Goal: Task Accomplishment & Management: Manage account settings

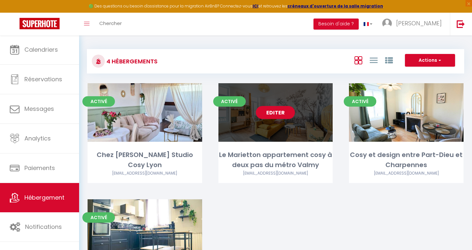
click at [278, 111] on link "Editer" at bounding box center [275, 112] width 39 height 13
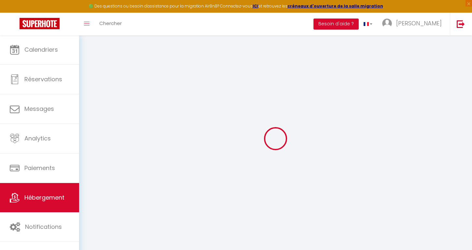
select select
checkbox input "true"
checkbox input "false"
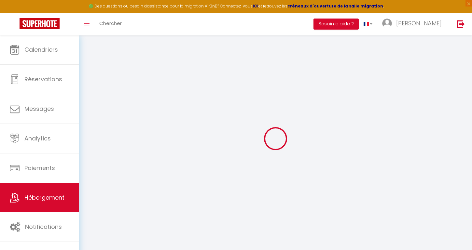
checkbox input "false"
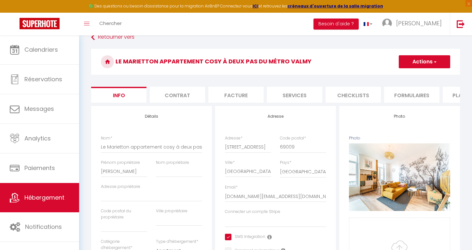
scroll to position [11, 0]
click at [456, 100] on li "Plateformes" at bounding box center [470, 95] width 55 height 16
select select
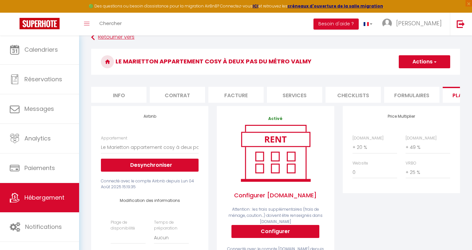
click at [109, 39] on link "Retourner vers" at bounding box center [275, 38] width 369 height 12
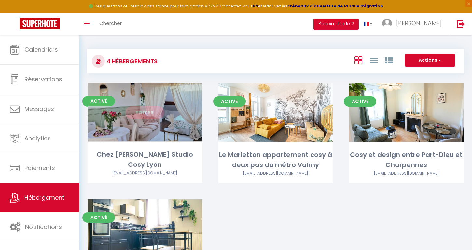
click at [142, 117] on link "Editer" at bounding box center [144, 112] width 39 height 13
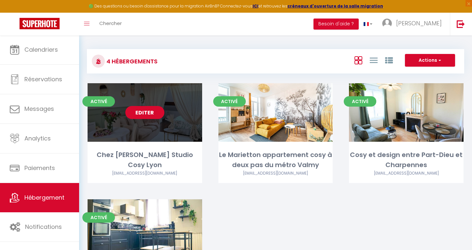
click at [139, 111] on link "Editer" at bounding box center [144, 112] width 39 height 13
click at [145, 111] on link "Editer" at bounding box center [144, 112] width 39 height 13
select select "3"
select select "2"
select select "1"
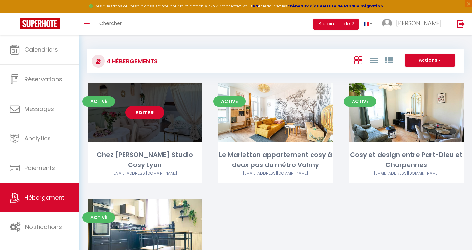
select select "1"
select select "28"
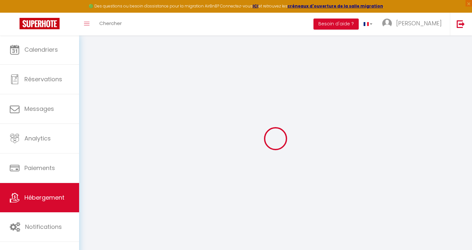
select select
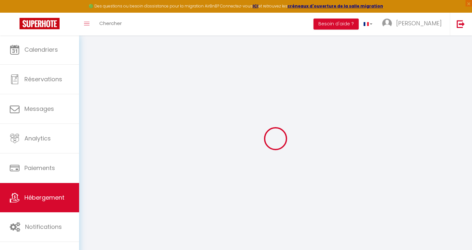
select select
checkbox input "false"
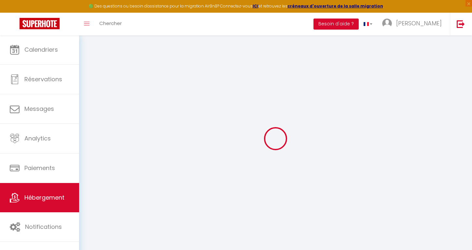
select select
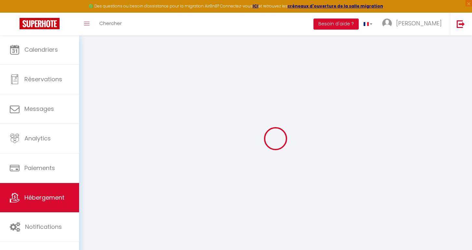
select select
checkbox input "false"
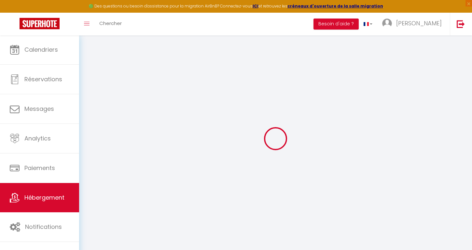
checkbox input "false"
select select
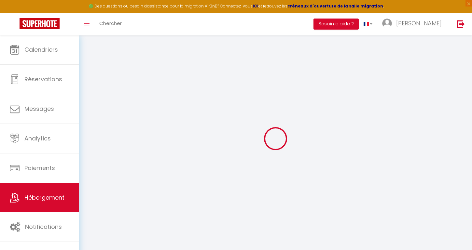
select select
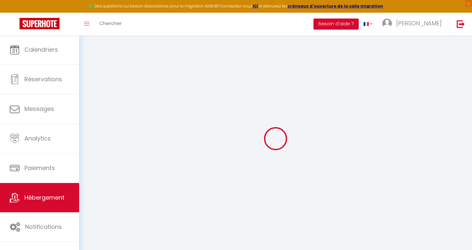
checkbox input "false"
select select
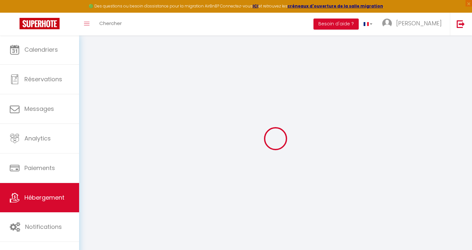
select select
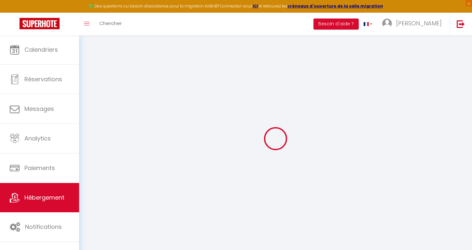
select select
checkbox input "false"
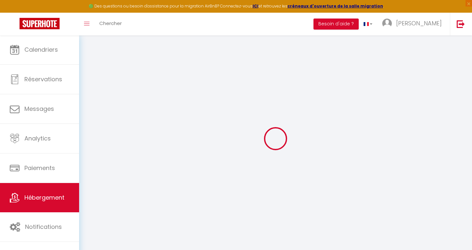
checkbox input "false"
select select
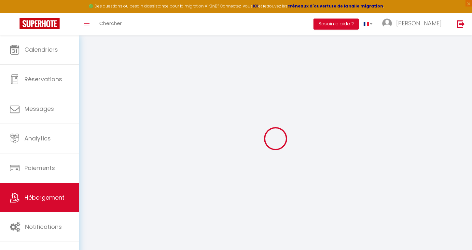
select select
checkbox input "false"
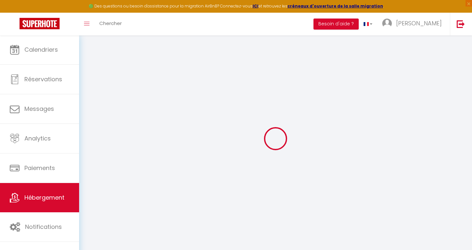
checkbox input "false"
select select
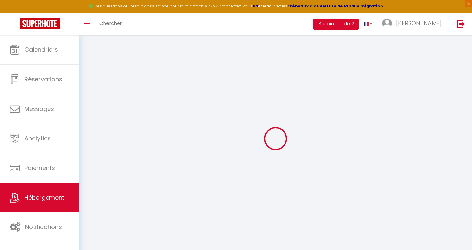
select select
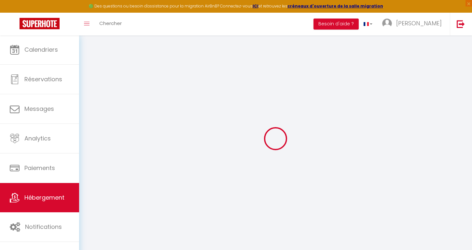
select select
checkbox input "false"
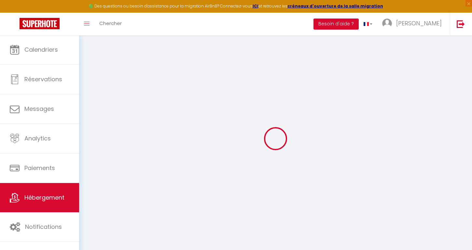
select select
type input "Chez [PERSON_NAME] Studio Cosy Lyon"
type input "Pang"
select select "2"
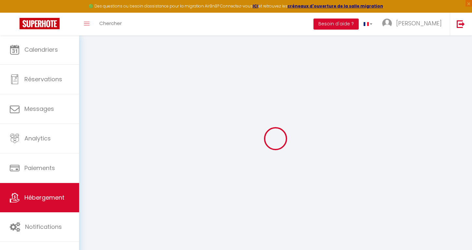
type input "61"
type input "60"
select select
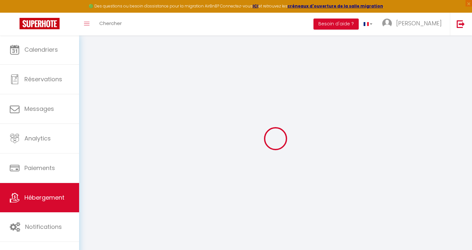
select select
type input "[STREET_ADDRESS]"
type input "69003"
type input "[GEOGRAPHIC_DATA]"
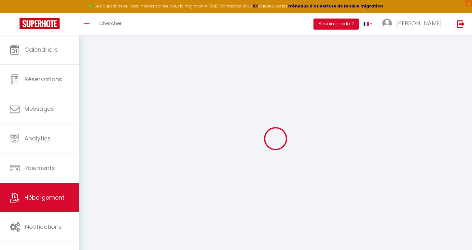
type input "[DOMAIN_NAME][EMAIL_ADDRESS][DOMAIN_NAME]"
select select
checkbox input "true"
checkbox input "false"
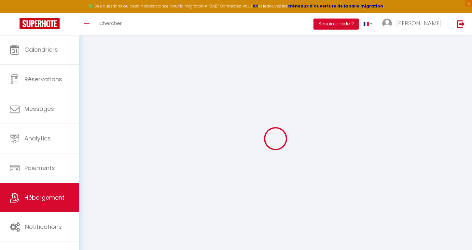
checkbox input "false"
type input "0"
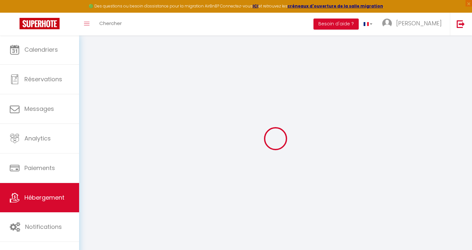
select select "+ 20 %"
select select "+ 34 %"
select select
checkbox input "true"
checkbox input "false"
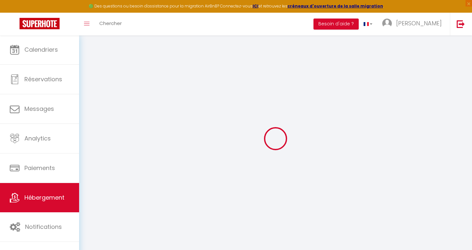
checkbox input "false"
select select "15:00"
select select
select select "11:00"
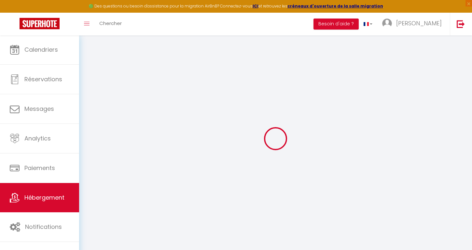
select select "30"
select select "120"
select select "365"
select select "well_reviewed_guests"
select select "EUR"
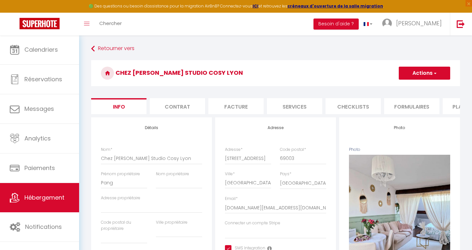
click at [417, 106] on li "Formulaires" at bounding box center [411, 106] width 55 height 16
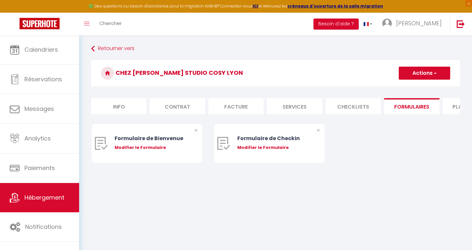
click at [342, 113] on li "Checklists" at bounding box center [353, 106] width 55 height 16
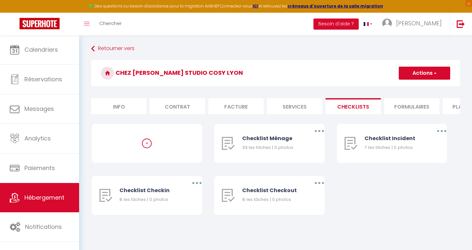
click at [449, 110] on li "Plateformes" at bounding box center [470, 106] width 55 height 16
select select
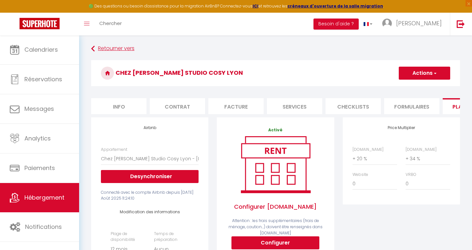
click at [118, 49] on link "Retourner vers" at bounding box center [275, 49] width 369 height 12
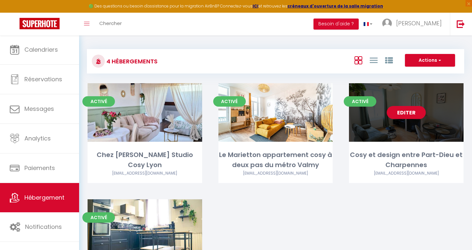
click at [406, 112] on link "Editer" at bounding box center [406, 112] width 39 height 13
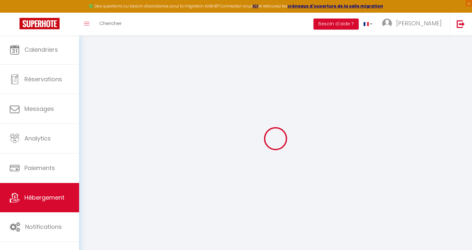
select select "9351-1402962651379810104"
select select "15:00"
select select
select select "11:00"
select select "30"
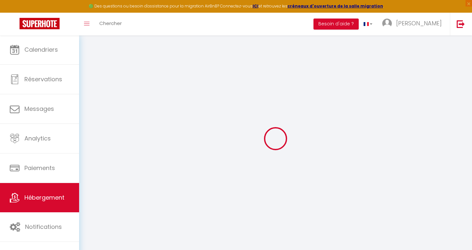
select select "120"
select select "36469"
select select
checkbox input "false"
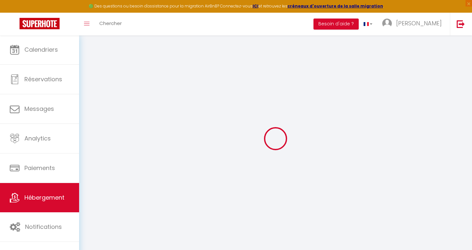
checkbox input "false"
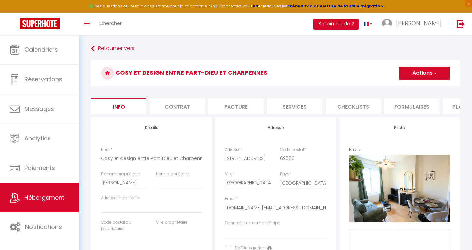
click at [457, 106] on li "Plateformes" at bounding box center [470, 106] width 55 height 16
select select
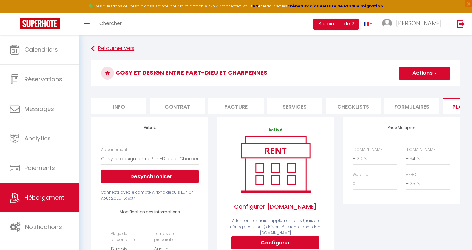
click at [104, 46] on link "Retourner vers" at bounding box center [275, 49] width 369 height 12
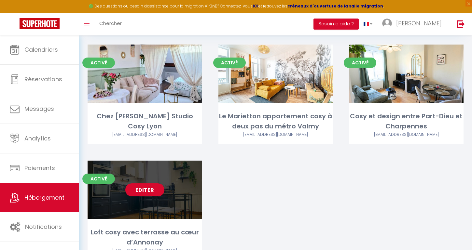
scroll to position [72, 0]
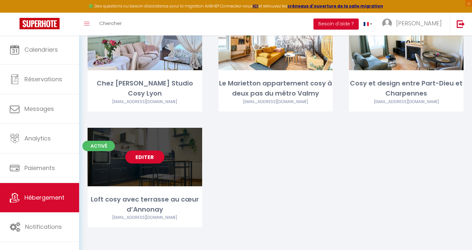
click at [145, 160] on link "Editer" at bounding box center [144, 157] width 39 height 13
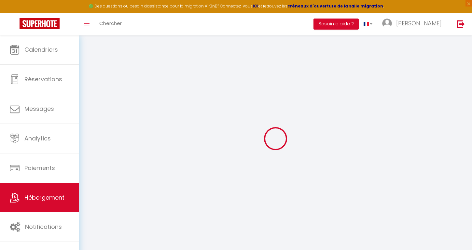
select select "+ 20 %"
select select "18821-1505180793484882375"
select select "15:00"
select select "23:45"
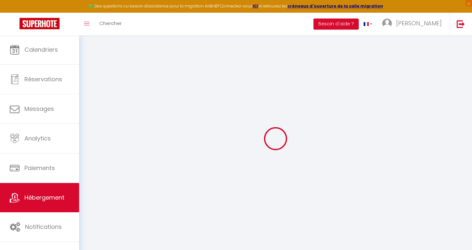
select select "11:00"
select select "30"
select select "120"
select select
checkbox input "true"
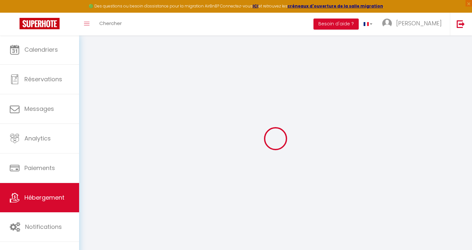
checkbox input "false"
select select
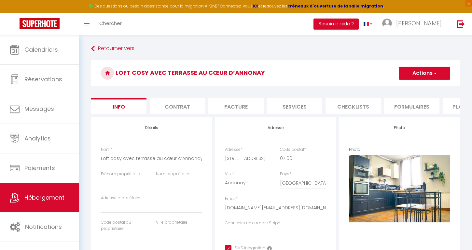
click at [455, 108] on li "Plateformes" at bounding box center [470, 106] width 55 height 16
select select
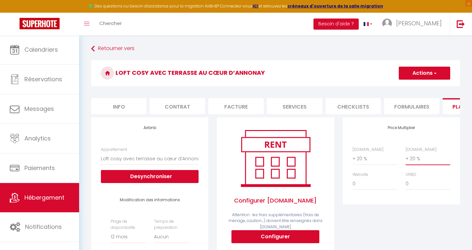
select select "+ 34 %"
select select
click at [431, 207] on div "Price Multiplier [DOMAIN_NAME] 0 + 1 % + 2 % + 3 % + 4 % + 5 % + 6 % + 7 %" at bounding box center [402, 247] width 126 height 258
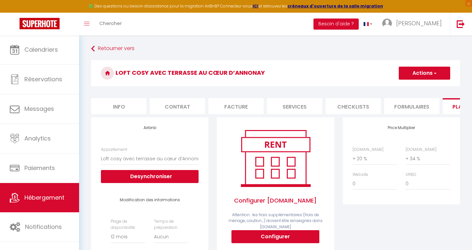
click at [422, 78] on button "Actions" at bounding box center [424, 73] width 51 height 13
click at [416, 85] on link "Enregistrer" at bounding box center [423, 87] width 51 height 8
select select
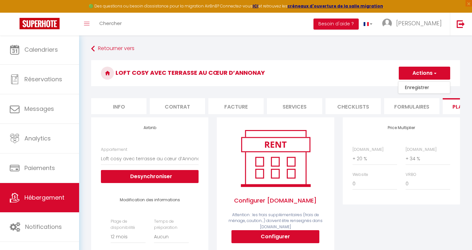
select select
select select "365"
select select "well_reviewed_guests"
select select "EUR"
select select
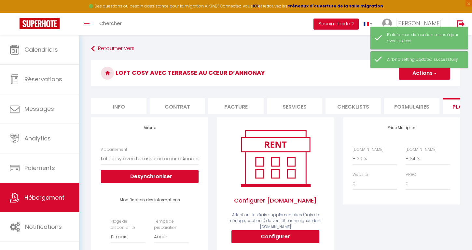
scroll to position [66, 0]
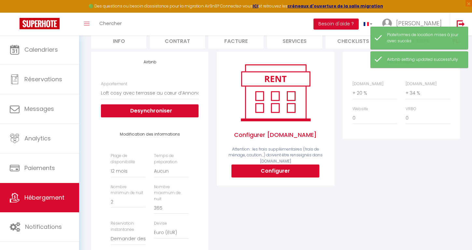
click at [276, 168] on button "Configurer" at bounding box center [275, 171] width 88 height 13
select select
type input "[PERSON_NAME][EMAIL_ADDRESS][DOMAIN_NAME]"
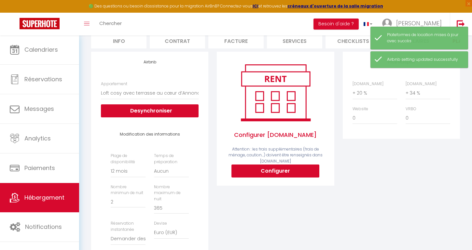
type input "[DOMAIN_NAME][EMAIL_ADDRESS][DOMAIN_NAME]"
select select
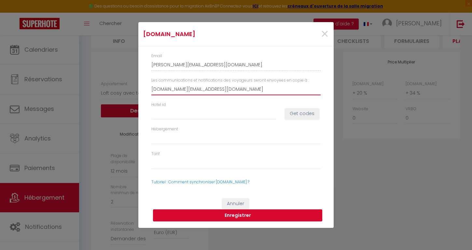
click at [230, 90] on input "[DOMAIN_NAME][EMAIL_ADDRESS][DOMAIN_NAME]" at bounding box center [235, 90] width 169 height 12
click at [218, 120] on div "Hotel id Get codes" at bounding box center [236, 114] width 178 height 24
click at [225, 119] on input "Hotel id" at bounding box center [213, 114] width 125 height 12
click at [295, 116] on button "Get codes" at bounding box center [302, 113] width 35 height 11
select select
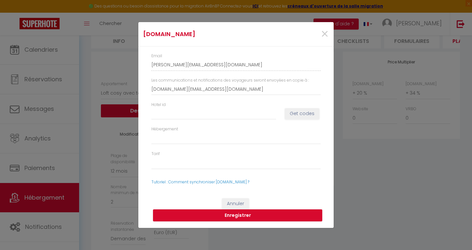
select select
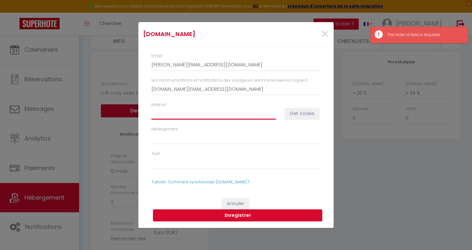
click at [244, 114] on input "Hotel id" at bounding box center [213, 114] width 125 height 12
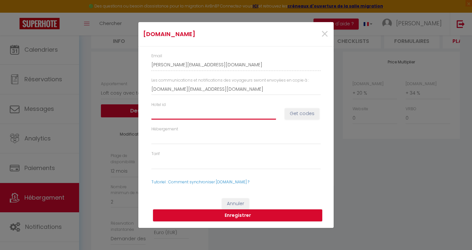
type input "1"
select select
type input "14"
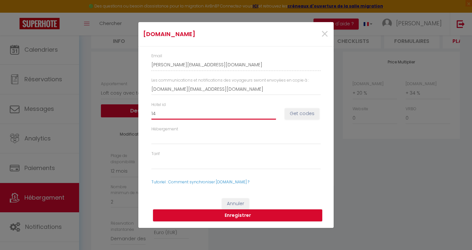
select select
type input "149"
select select
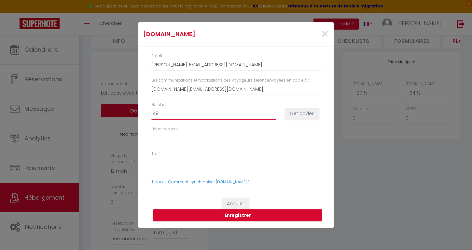
select select
type input "1490"
select select
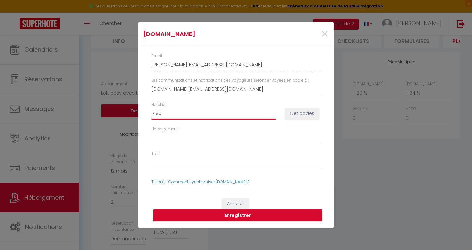
select select
type input "14907"
select select
click at [176, 140] on select "Hébergement" at bounding box center [235, 138] width 169 height 12
click at [295, 115] on button "Get codes" at bounding box center [302, 113] width 35 height 11
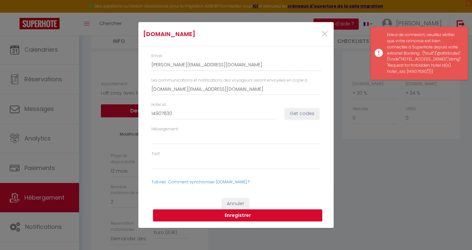
click at [293, 115] on button "Get codes" at bounding box center [302, 113] width 35 height 11
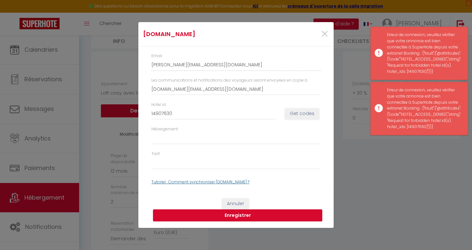
click at [220, 181] on link "Tutoriel : Comment synchroniser [DOMAIN_NAME] ?" at bounding box center [200, 182] width 98 height 6
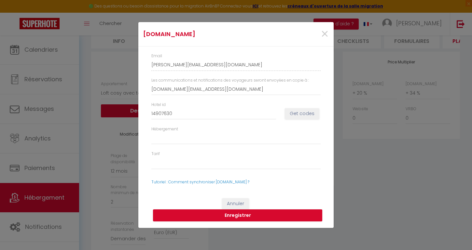
click at [289, 117] on button "Get codes" at bounding box center [302, 113] width 35 height 11
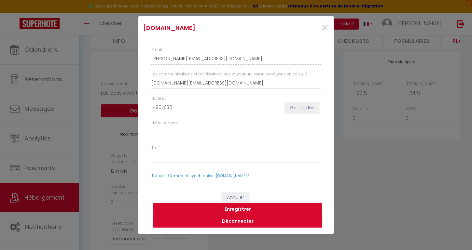
click at [210, 212] on button "Enregistrer" at bounding box center [237, 209] width 169 height 12
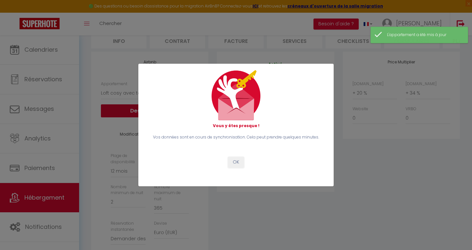
click at [235, 161] on button "OK" at bounding box center [236, 162] width 16 height 11
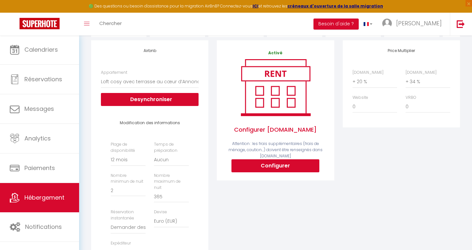
scroll to position [61, 0]
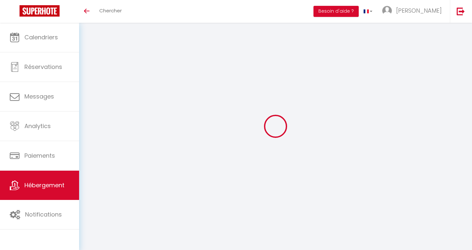
scroll to position [23, 0]
select select "365"
select select "well_reviewed_guests"
select select "EUR"
select select
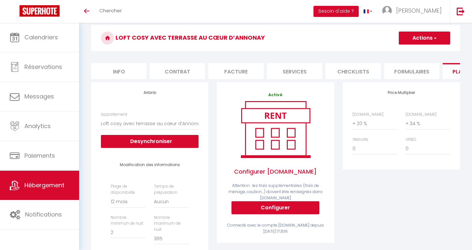
scroll to position [61, 0]
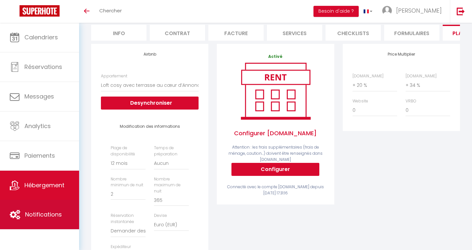
click at [29, 206] on link "Notifications" at bounding box center [39, 214] width 79 height 29
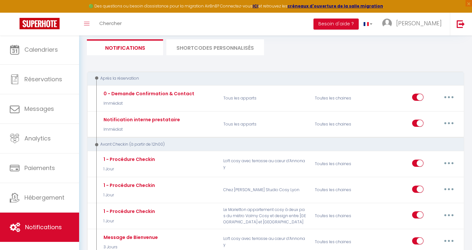
scroll to position [92, 0]
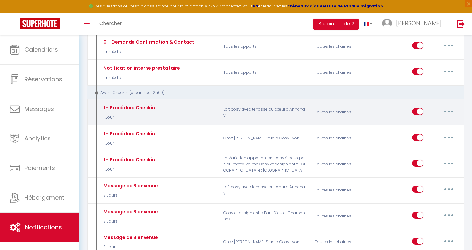
click at [449, 111] on icon "button" at bounding box center [449, 112] width 2 height 2
click at [433, 116] on div "Editer Dupliquer Tester Supprimer" at bounding box center [435, 112] width 46 height 19
click at [448, 110] on button "button" at bounding box center [449, 111] width 18 height 10
click at [434, 118] on div "Editer Dupliquer Tester Supprimer" at bounding box center [432, 143] width 52 height 51
click at [446, 111] on button "button" at bounding box center [449, 111] width 18 height 10
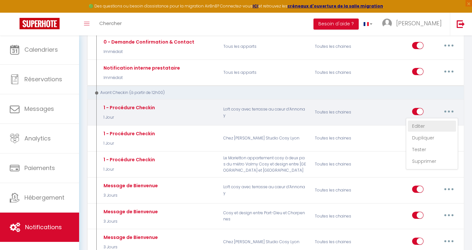
click at [430, 125] on link "Editer" at bounding box center [432, 126] width 48 height 11
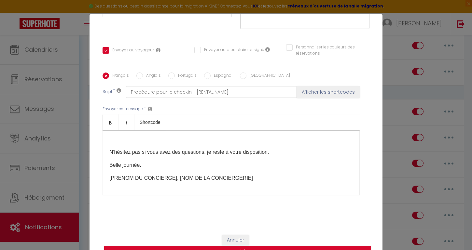
scroll to position [96, 0]
click at [397, 83] on div "Modifier la notification × Titre * 1 - Procédure Checkin Pour cet hébergement S…" at bounding box center [236, 125] width 472 height 250
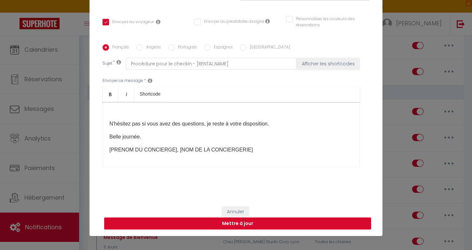
scroll to position [28, 0]
click at [236, 227] on button "Mettre à jour" at bounding box center [237, 224] width 267 height 12
checkbox input "true"
checkbox input "false"
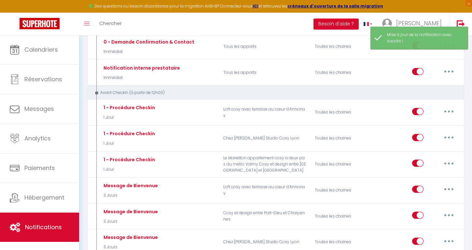
scroll to position [0, 0]
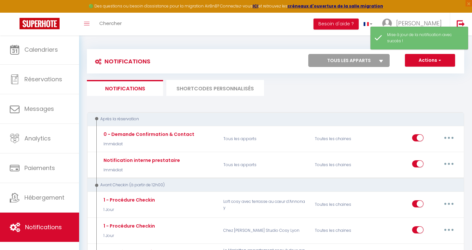
click at [202, 87] on li "SHORTCODES PERSONNALISÉS" at bounding box center [215, 88] width 98 height 16
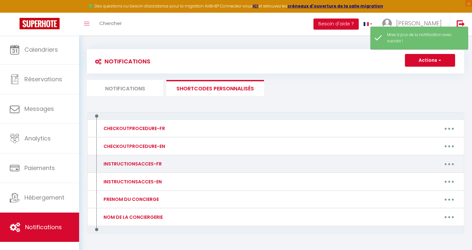
click at [451, 160] on button "button" at bounding box center [449, 164] width 18 height 10
click at [421, 175] on link "Editer" at bounding box center [432, 179] width 48 height 11
type input "INSTRUCTIONSACCES-FR"
type textarea "Ainsi que les instructions d'accès :"
type textarea "L'appartement se situe au 75 rue du Dauphiné, 69003 Lyon, au 4ème et dernier ét…"
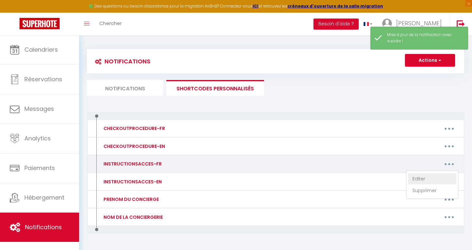
type textarea "L’appartement se situe au 16 rue Marietton, 69009 Lyon. 1. Ouverture de la port…"
type textarea "L’appartement se situe au 12 Petite Rue de la Viabert, 69006 Lyon. 1. Ouverture…"
type textarea "L'appartement se situe au 9 rue du Capitaine Canson, 07100 Annonay, au 1er et d…"
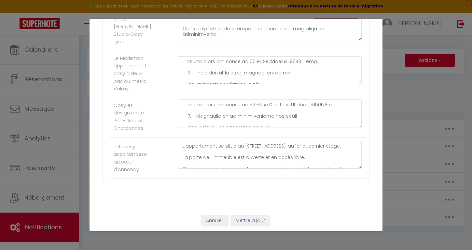
scroll to position [151, 0]
drag, startPoint x: 183, startPoint y: 163, endPoint x: 322, endPoint y: 168, distance: 139.7
click at [322, 168] on textarea "L'appartement se situe au 9 rue du Capitaine Canson, 07100 Annonay, au 1er et d…" at bounding box center [270, 156] width 184 height 28
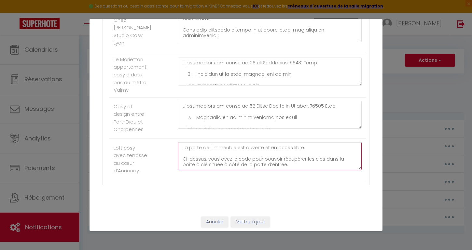
scroll to position [8, 0]
drag, startPoint x: 312, startPoint y: 163, endPoint x: 182, endPoint y: 157, distance: 130.7
click at [182, 157] on textarea "L'appartement se situe au 9 rue du Capitaine Canson, 07100 Annonay, au 1er et d…" at bounding box center [270, 156] width 184 height 28
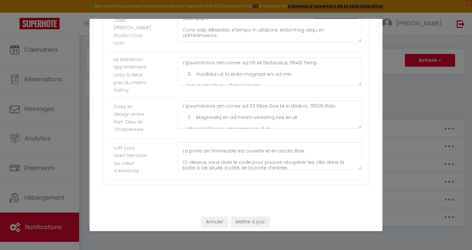
click at [220, 223] on button "Annuler" at bounding box center [214, 222] width 27 height 11
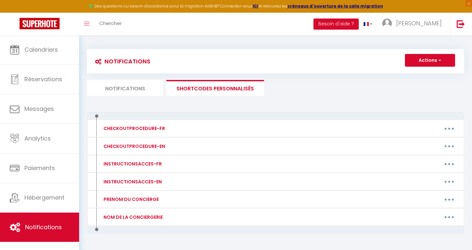
click at [59, 18] on img at bounding box center [40, 23] width 40 height 11
